Goal: Transaction & Acquisition: Download file/media

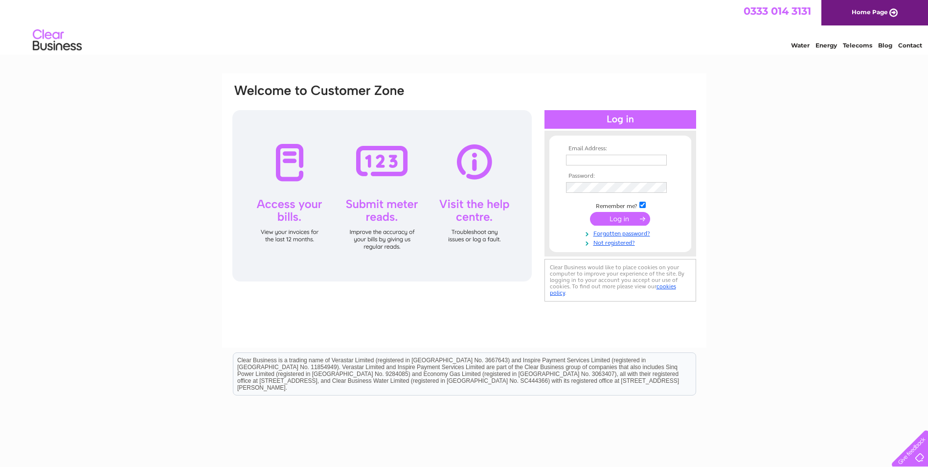
type input "accounts@montroseropeandsail.co.uk"
click at [630, 217] on input "submit" at bounding box center [620, 219] width 60 height 14
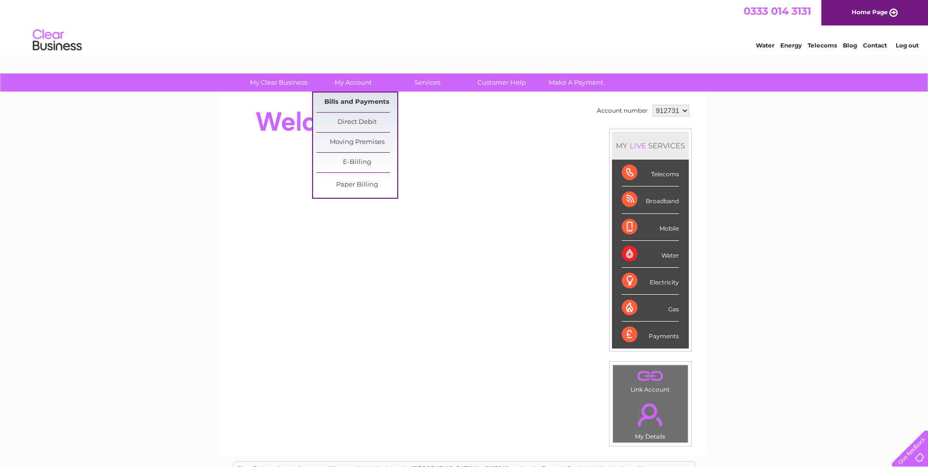
click at [353, 98] on link "Bills and Payments" at bounding box center [357, 102] width 81 height 20
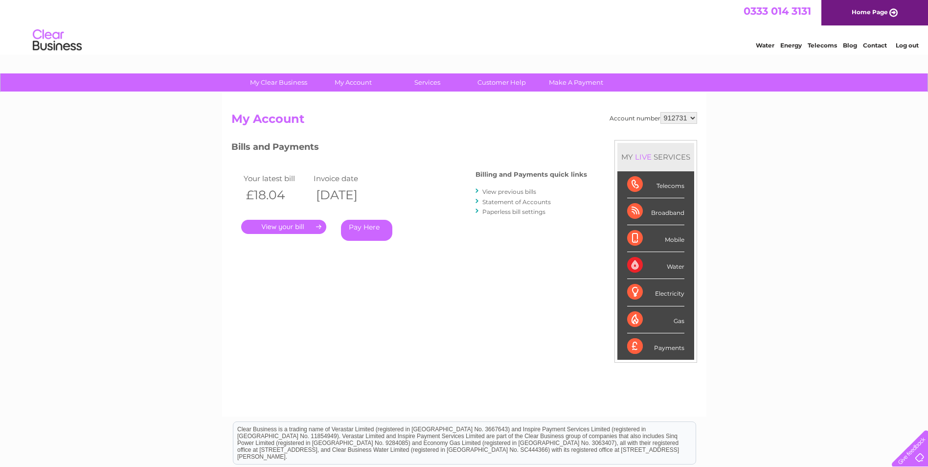
click at [690, 116] on select "912731 934671" at bounding box center [678, 118] width 37 height 12
select select "934671"
click at [660, 112] on select "912731 934671" at bounding box center [678, 118] width 37 height 12
click at [306, 226] on link "." at bounding box center [283, 227] width 85 height 14
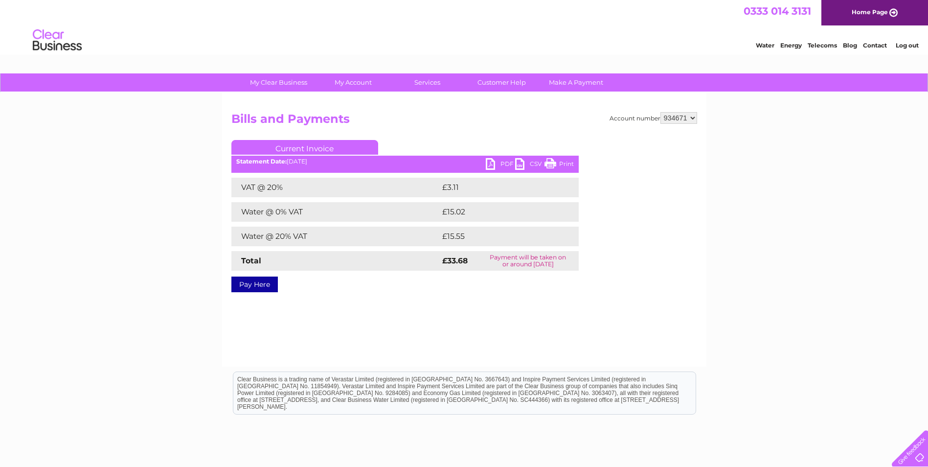
click at [508, 163] on link "PDF" at bounding box center [500, 165] width 29 height 14
